Goal: Task Accomplishment & Management: Complete application form

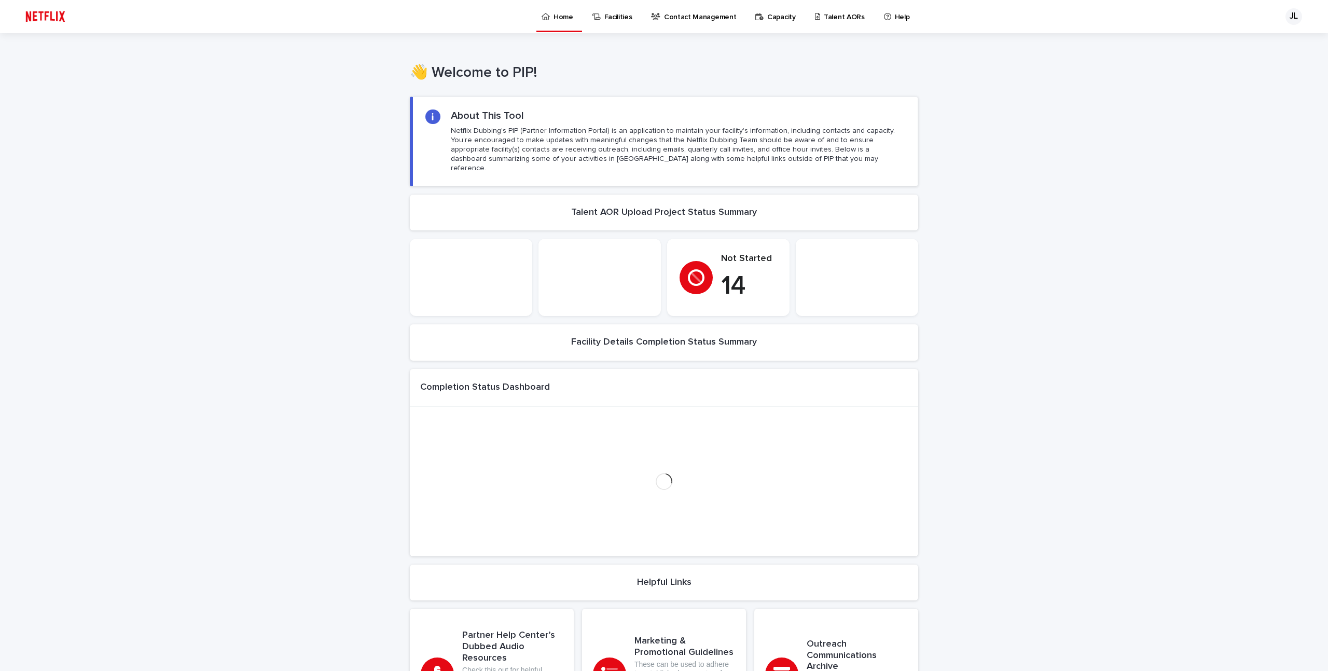
click at [823, 19] on p "Talent AORs" at bounding box center [843, 11] width 41 height 22
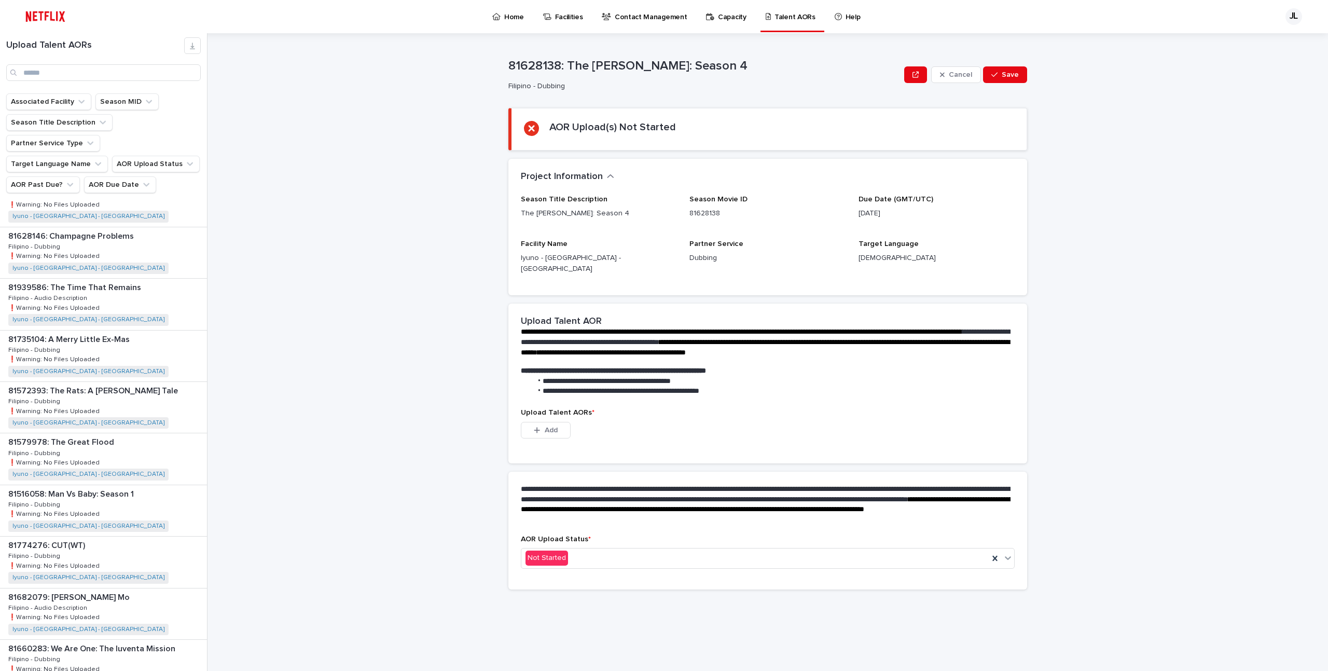
scroll to position [69, 0]
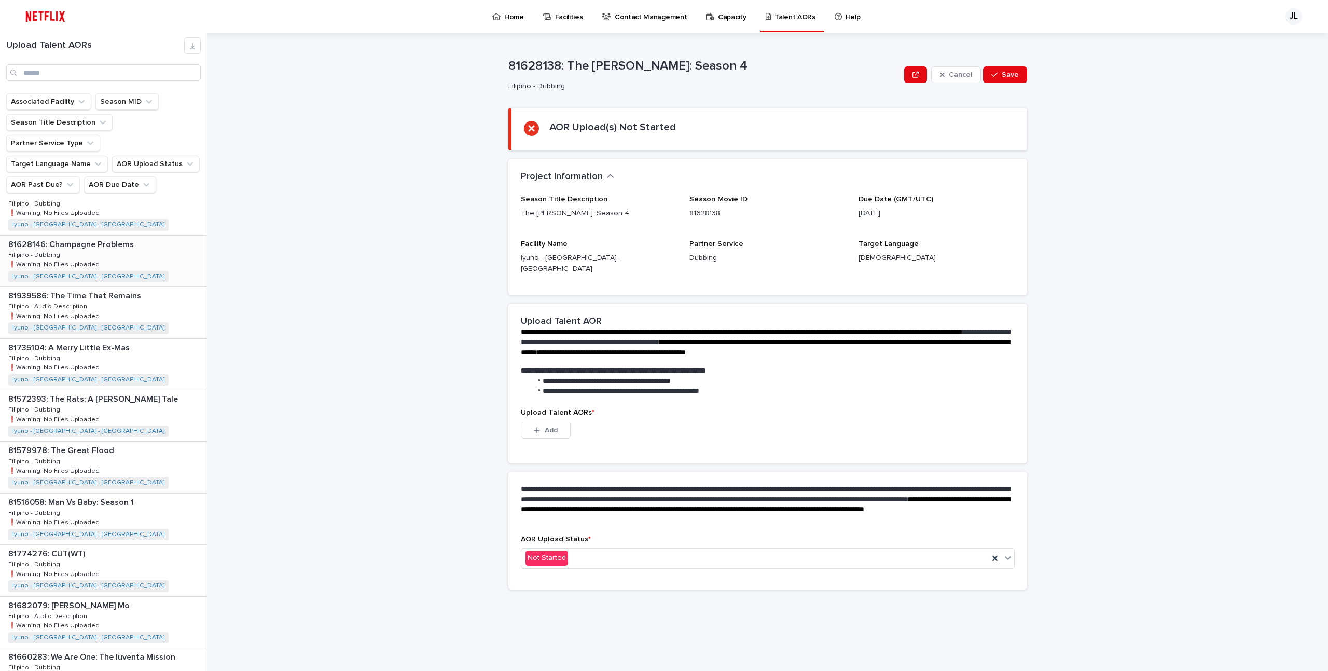
click at [145, 235] on div "81628146: Champagne Problems 81628146: Champagne Problems Filipino - Dubbing Fi…" at bounding box center [103, 260] width 207 height 51
click at [552, 422] on button "Add" at bounding box center [546, 430] width 50 height 17
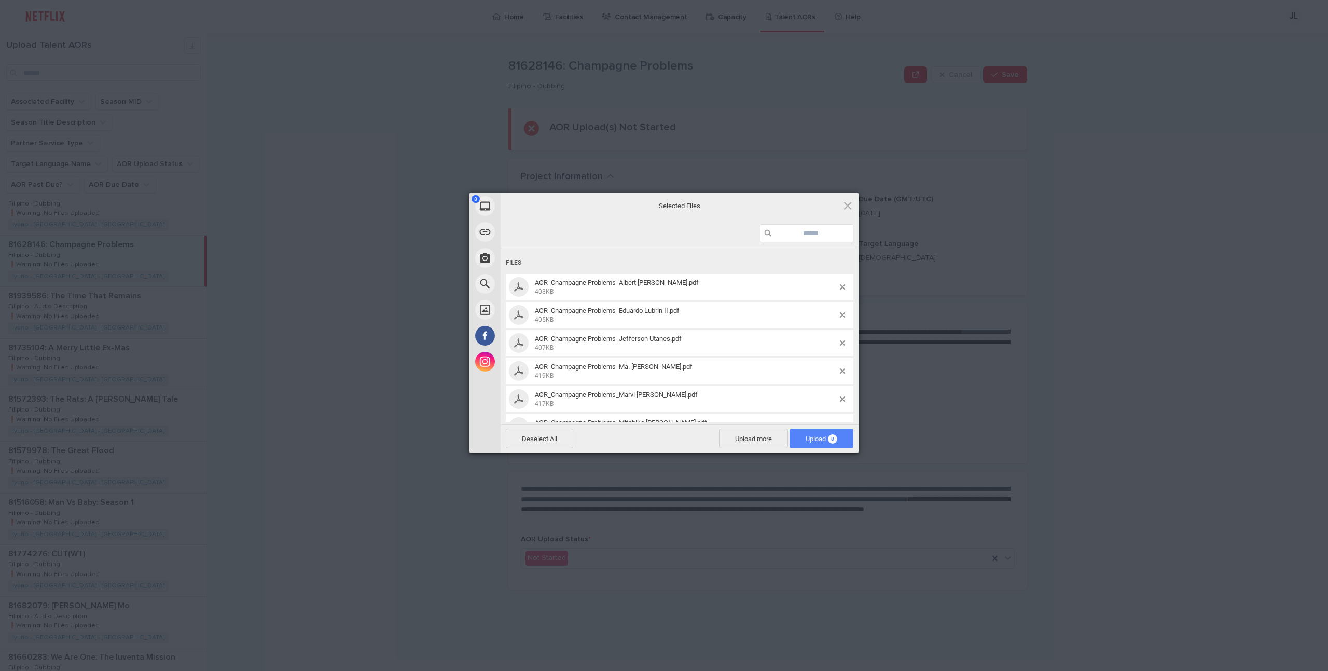
click at [827, 444] on span "Upload 8" at bounding box center [821, 438] width 64 height 20
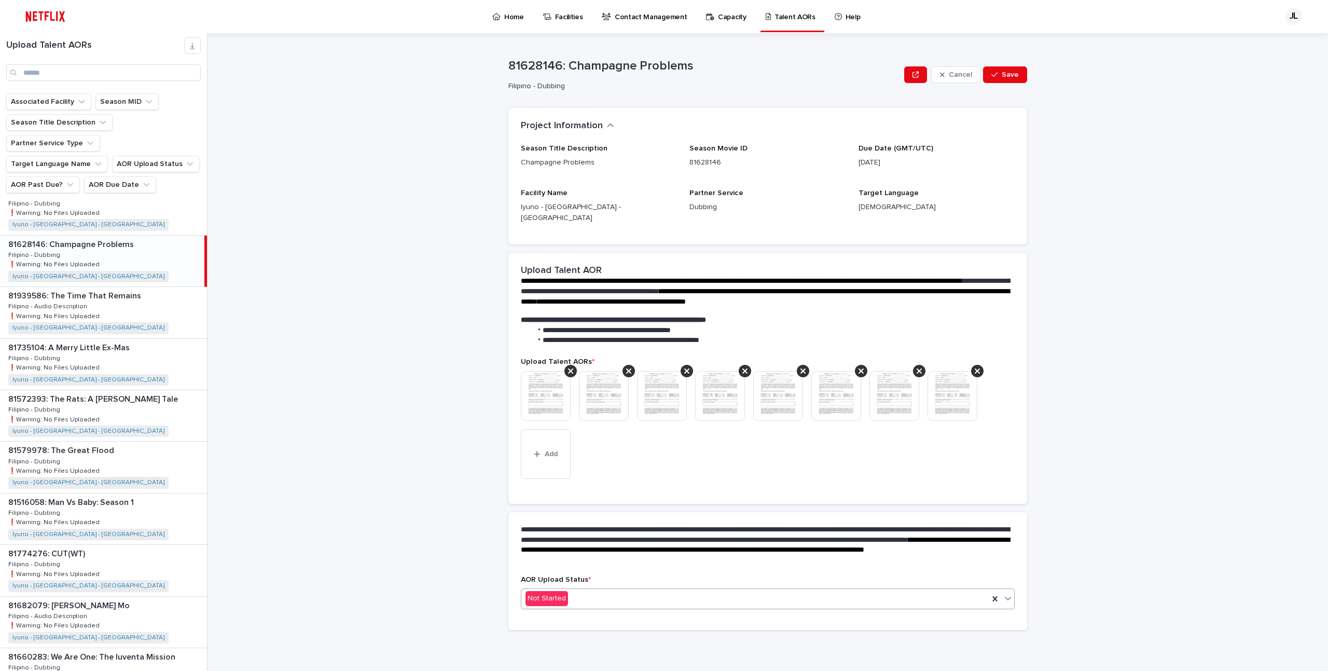
click at [560, 588] on div "Not Started" at bounding box center [768, 598] width 494 height 21
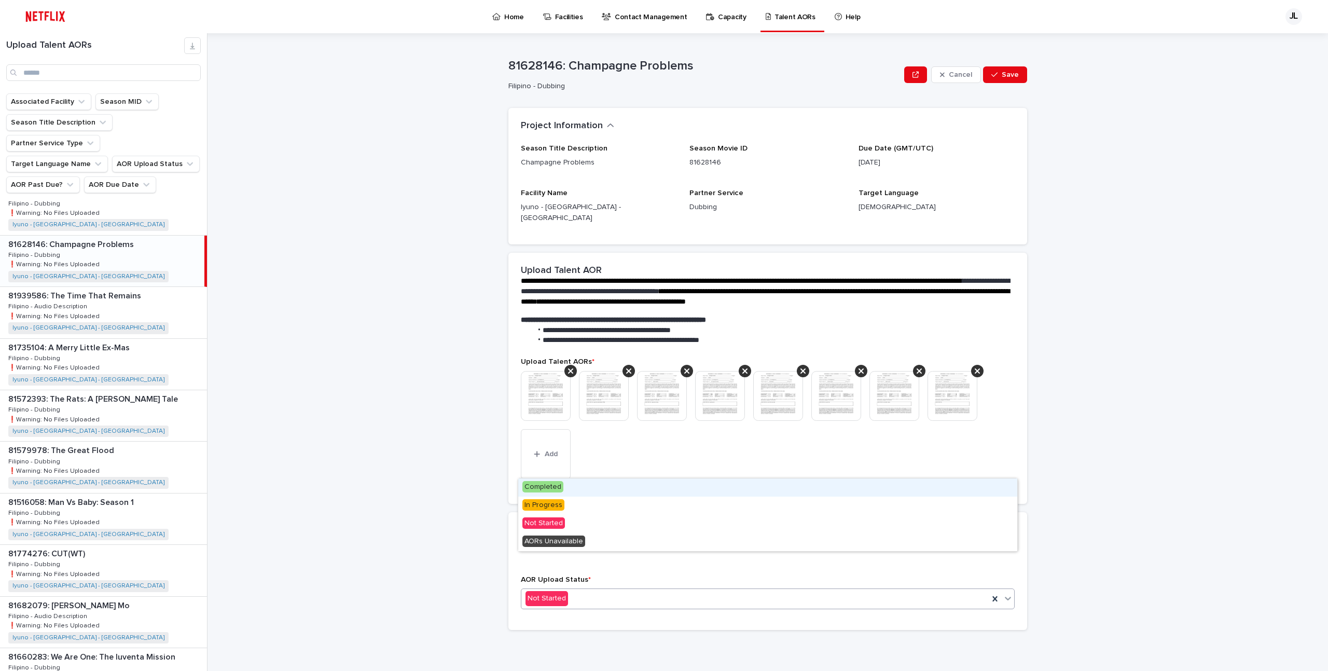
click at [560, 484] on div "Completed" at bounding box center [767, 487] width 499 height 18
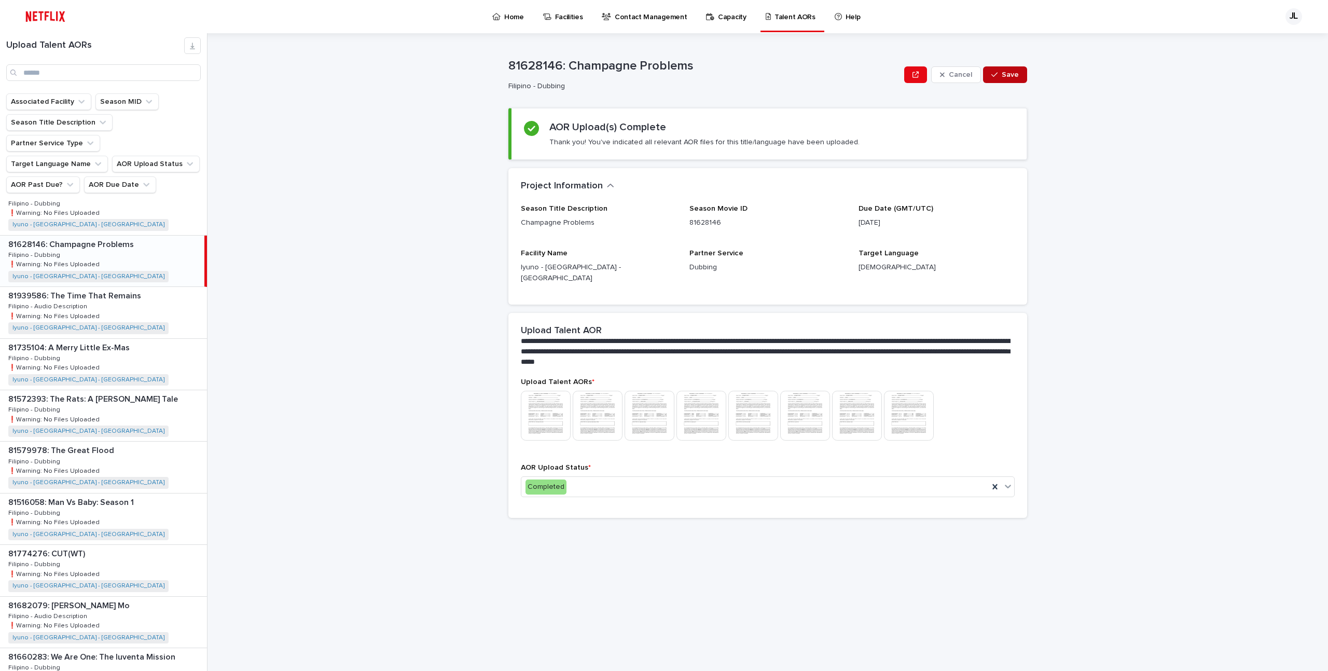
click at [1013, 74] on button "Save" at bounding box center [1005, 74] width 44 height 17
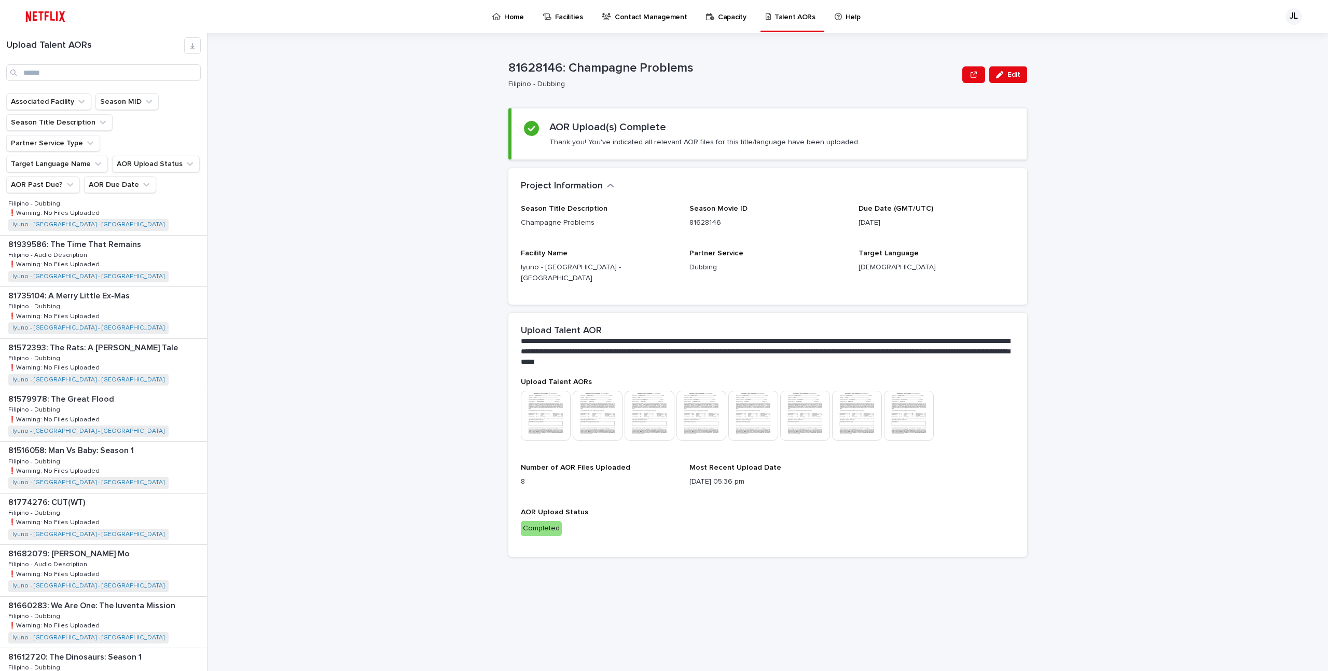
scroll to position [69, 0]
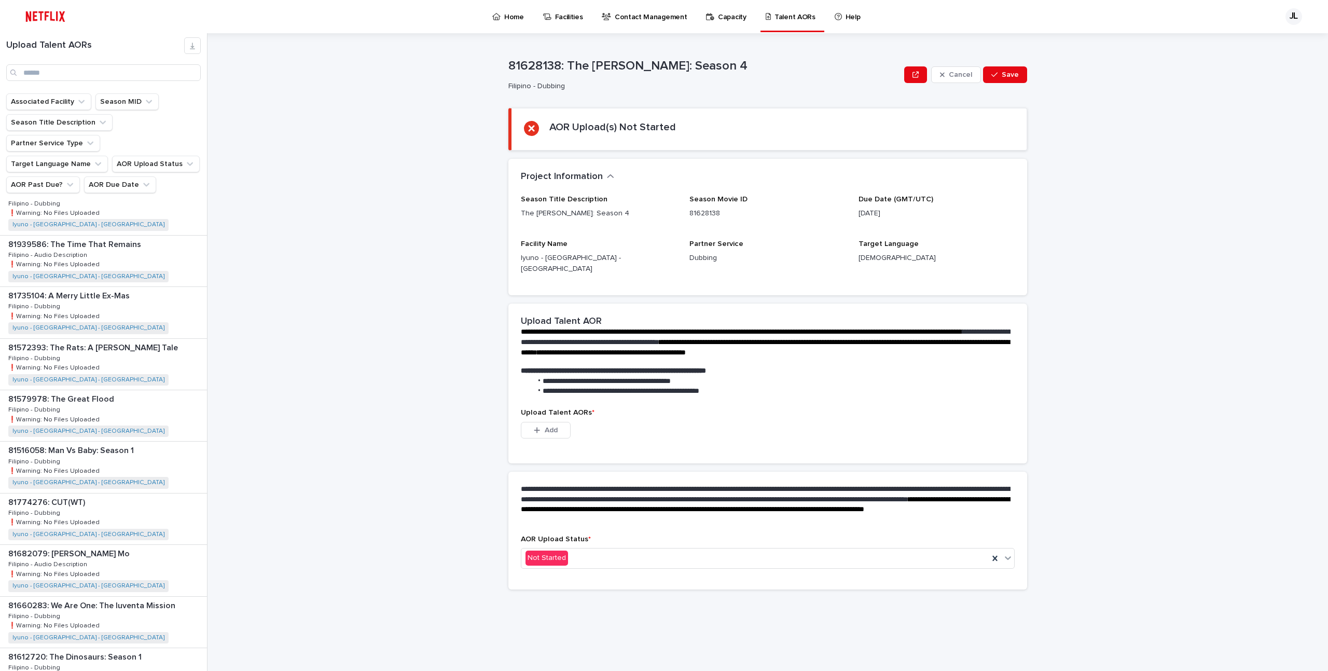
click at [412, 189] on div "**********" at bounding box center [774, 351] width 1108 height 637
